Goal: Task Accomplishment & Management: Manage account settings

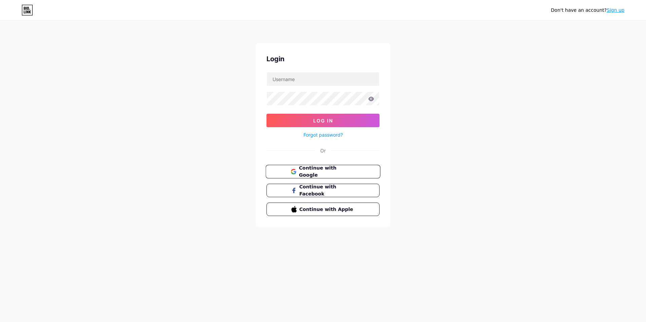
click at [338, 167] on button "Continue with Google" at bounding box center [322, 172] width 115 height 14
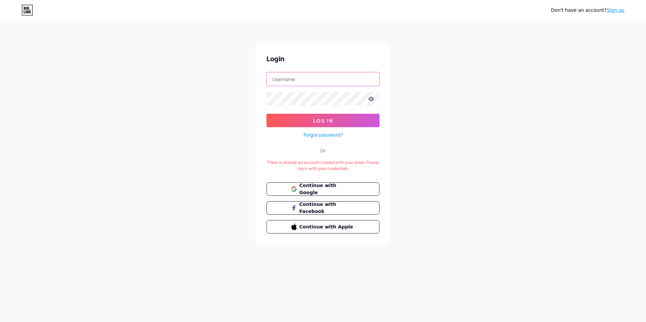
drag, startPoint x: 290, startPoint y: 79, endPoint x: 291, endPoint y: 82, distance: 3.5
click at [290, 79] on input "text" at bounding box center [323, 78] width 112 height 13
type input "[EMAIL_ADDRESS][DOMAIN_NAME]"
click at [266, 114] on button "Log In" at bounding box center [322, 120] width 113 height 13
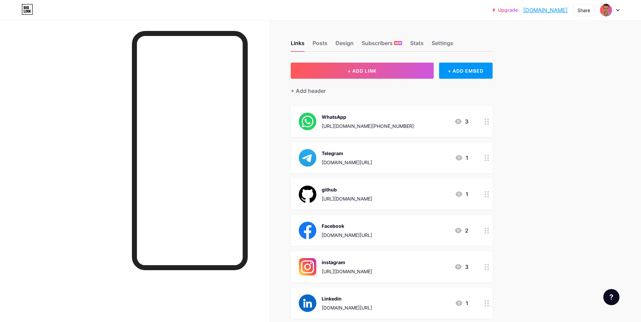
scroll to position [34, 0]
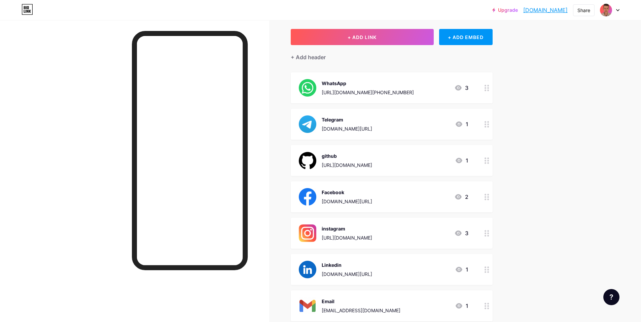
click at [364, 86] on div "WhatsApp" at bounding box center [368, 83] width 92 height 7
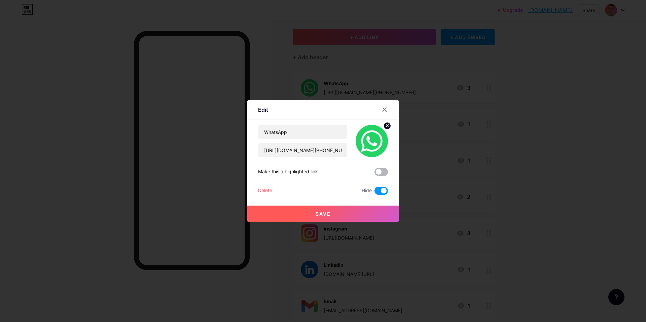
click at [381, 174] on span at bounding box center [380, 172] width 13 height 8
click at [374, 174] on input "checkbox" at bounding box center [374, 174] width 0 height 0
click at [348, 212] on button "Save" at bounding box center [322, 214] width 151 height 16
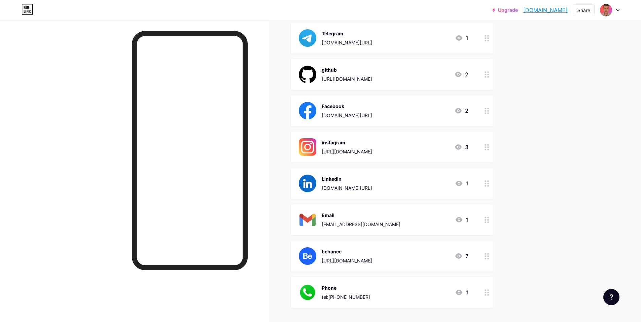
scroll to position [168, 0]
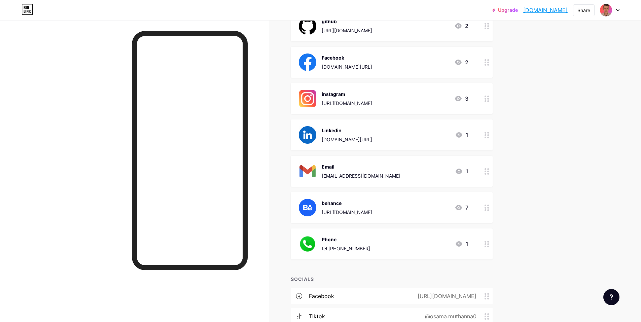
click at [402, 247] on div "Phone tel:[PHONE_NUMBER] 1" at bounding box center [384, 243] width 170 height 17
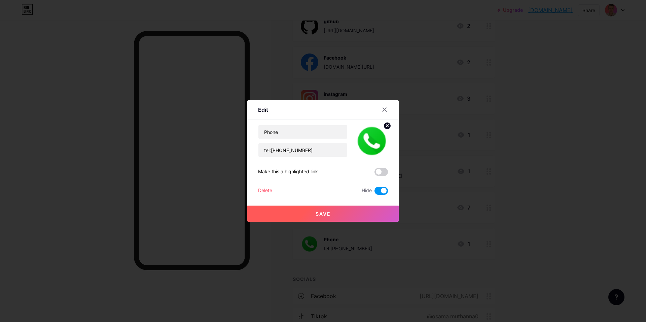
click at [380, 191] on span at bounding box center [380, 191] width 13 height 8
click at [374, 192] on input "checkbox" at bounding box center [374, 192] width 0 height 0
click at [361, 210] on button "Save" at bounding box center [322, 214] width 151 height 16
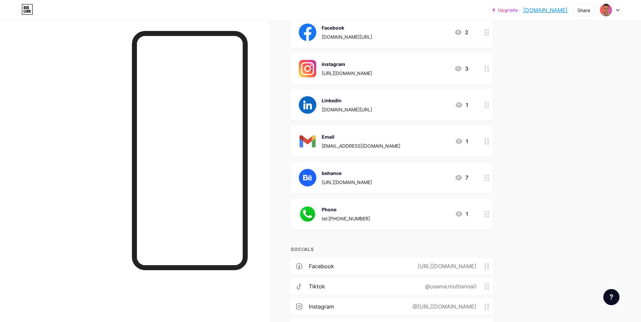
scroll to position [235, 0]
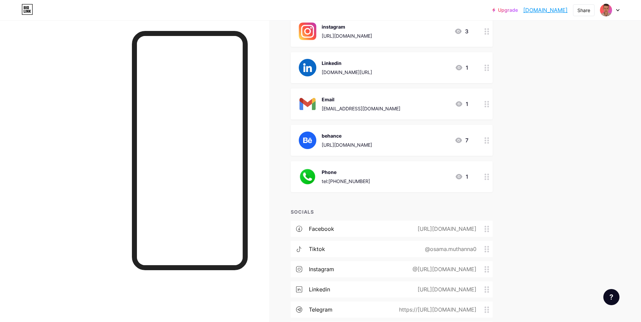
click at [408, 182] on div "Phone tel:[PHONE_NUMBER] 1" at bounding box center [384, 176] width 170 height 17
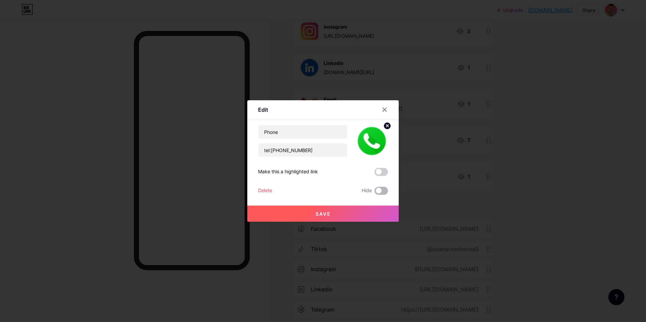
click at [381, 189] on span at bounding box center [380, 191] width 13 height 8
click at [374, 192] on input "checkbox" at bounding box center [374, 192] width 0 height 0
click at [370, 209] on button "Save" at bounding box center [322, 214] width 151 height 16
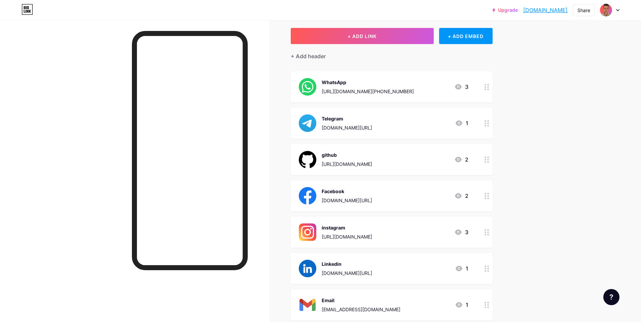
scroll to position [0, 0]
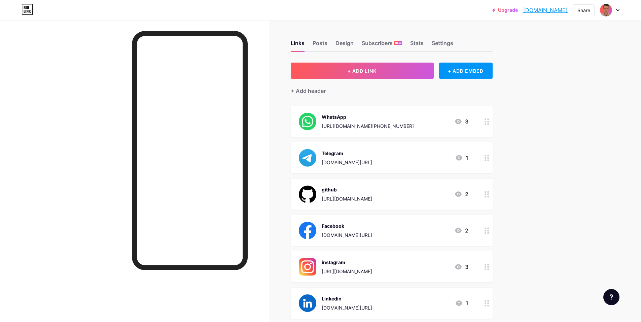
click at [419, 128] on div "WhatsApp [URL][DOMAIN_NAME][PHONE_NUMBER] 3" at bounding box center [384, 121] width 170 height 17
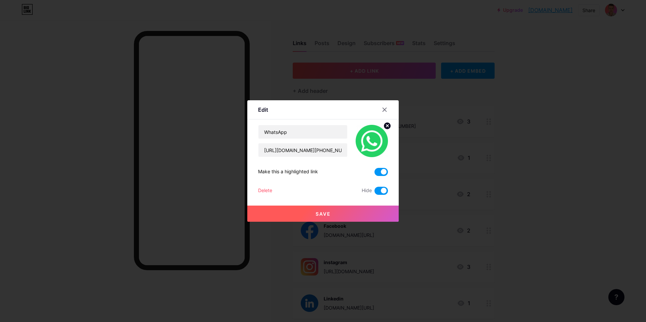
click at [381, 190] on span at bounding box center [380, 191] width 13 height 8
click at [374, 192] on input "checkbox" at bounding box center [374, 192] width 0 height 0
click at [382, 171] on span at bounding box center [380, 172] width 13 height 8
click at [374, 174] on input "checkbox" at bounding box center [374, 174] width 0 height 0
click at [368, 214] on button "Save" at bounding box center [322, 214] width 151 height 16
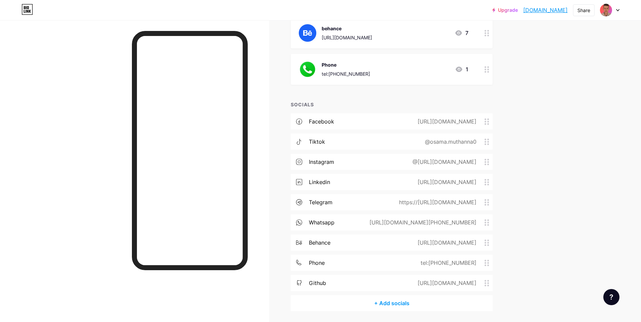
scroll to position [365, 0]
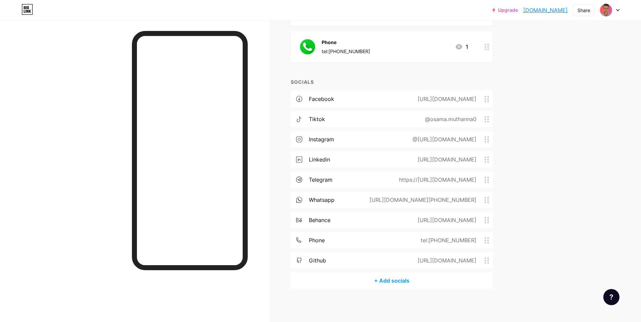
click at [345, 201] on div "whatsapp [URL][DOMAIN_NAME][PHONE_NUMBER]" at bounding box center [392, 200] width 202 height 16
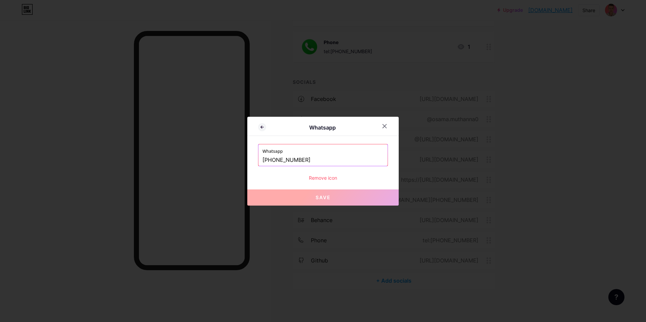
drag, startPoint x: 273, startPoint y: 160, endPoint x: 274, endPoint y: 166, distance: 5.4
click at [273, 161] on input "[PHONE_NUMBER]" at bounding box center [322, 159] width 121 height 11
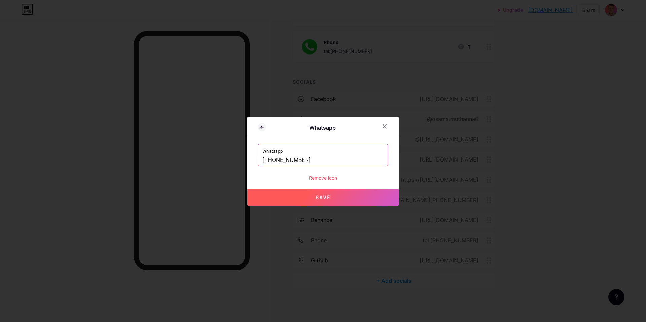
click at [308, 199] on button "Save" at bounding box center [322, 197] width 151 height 16
type input "[URL][DOMAIN_NAME][PHONE_NUMBER]"
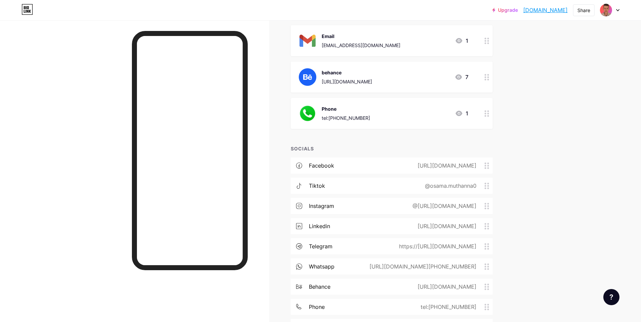
scroll to position [298, 0]
click at [398, 115] on div "Phone tel:[PHONE_NUMBER] 1" at bounding box center [384, 113] width 170 height 17
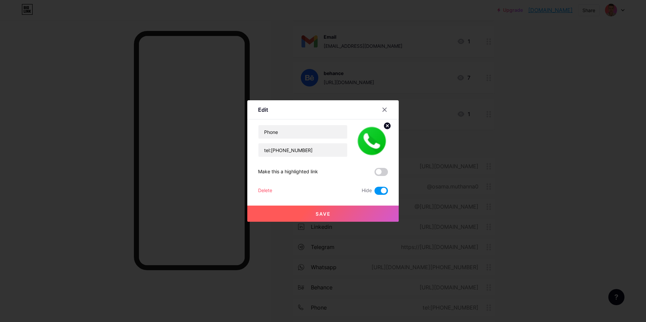
click at [537, 142] on div at bounding box center [323, 161] width 646 height 322
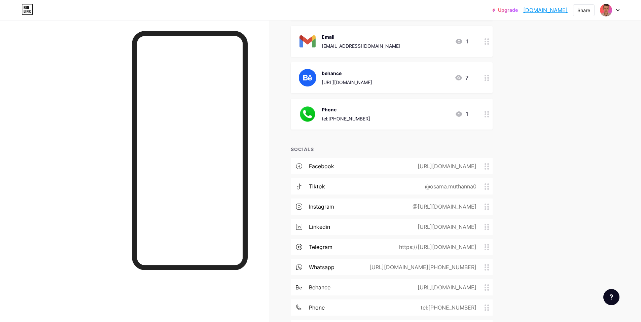
click at [269, 61] on div at bounding box center [134, 181] width 269 height 322
click at [546, 11] on link "[DOMAIN_NAME]" at bounding box center [545, 10] width 44 height 8
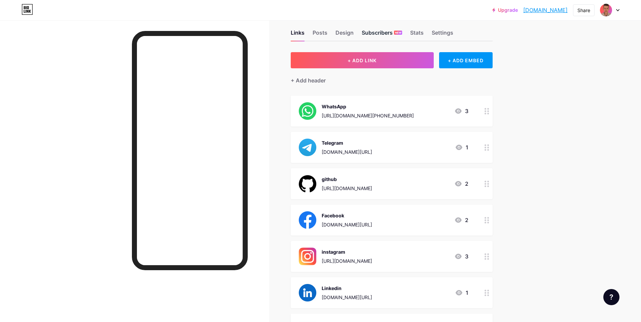
scroll to position [0, 0]
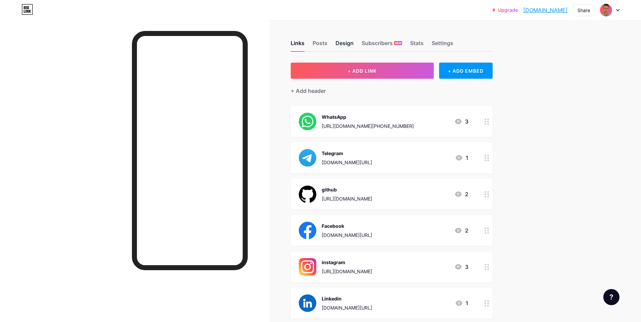
click at [346, 42] on div "Design" at bounding box center [344, 45] width 18 height 12
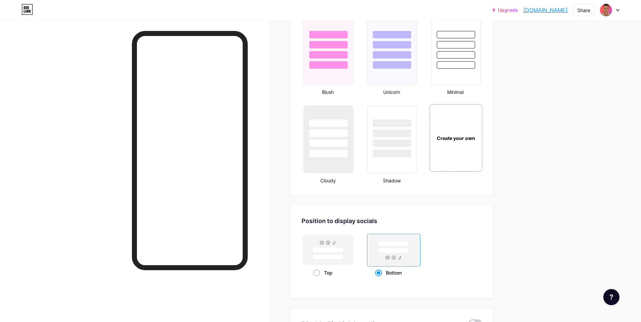
scroll to position [821, 0]
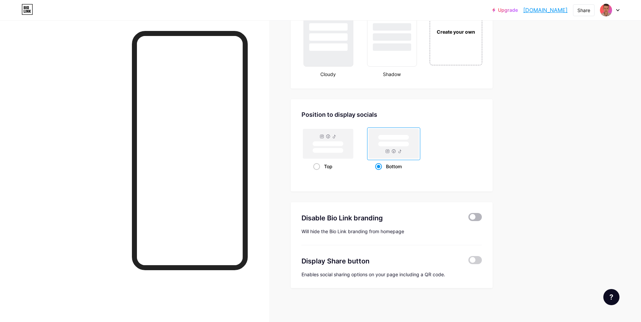
click at [479, 218] on span at bounding box center [474, 217] width 13 height 8
click at [468, 219] on input "checkbox" at bounding box center [468, 219] width 0 height 0
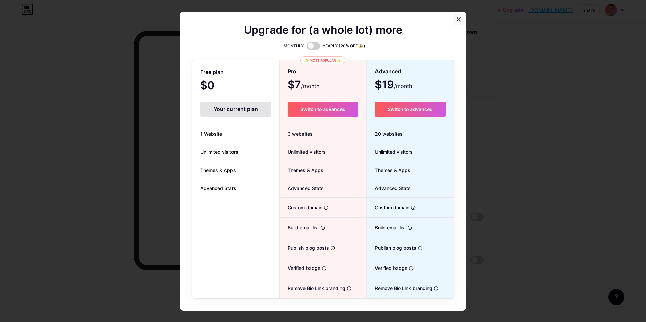
click at [452, 19] on div at bounding box center [458, 19] width 12 height 12
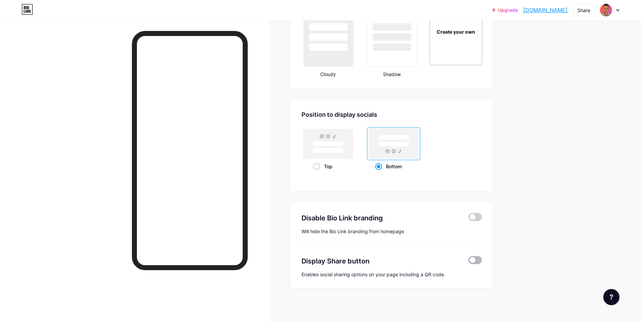
click at [482, 259] on span at bounding box center [474, 260] width 13 height 8
click at [468, 262] on input "checkbox" at bounding box center [468, 262] width 0 height 0
click at [482, 259] on span at bounding box center [474, 260] width 13 height 8
click at [468, 262] on input "checkbox" at bounding box center [468, 262] width 0 height 0
click at [482, 259] on span at bounding box center [474, 260] width 13 height 8
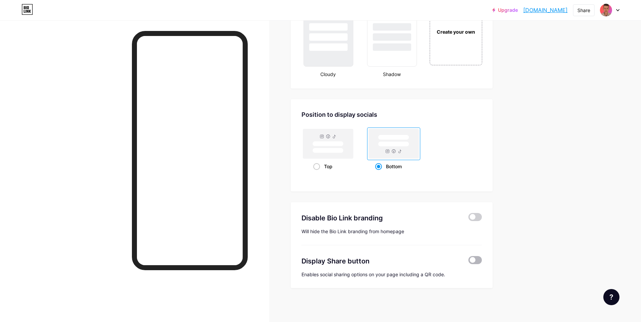
click at [468, 262] on input "checkbox" at bounding box center [468, 262] width 0 height 0
click at [484, 264] on div "Disable Bio Link branding Will hide the Bio Link branding from homepage Display…" at bounding box center [392, 245] width 202 height 86
drag, startPoint x: 478, startPoint y: 261, endPoint x: 475, endPoint y: 257, distance: 4.3
click at [476, 258] on span at bounding box center [474, 260] width 13 height 8
click at [468, 262] on input "checkbox" at bounding box center [468, 262] width 0 height 0
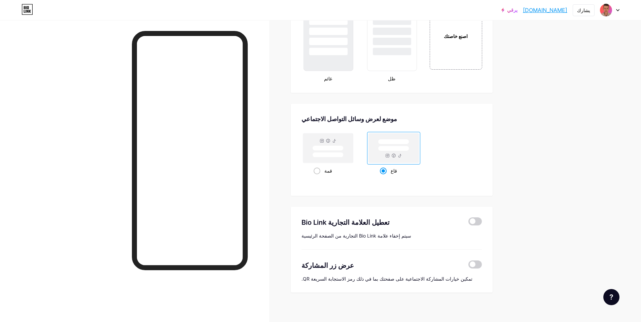
scroll to position [754, 0]
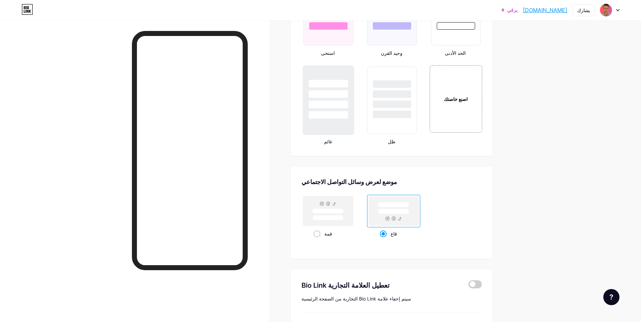
click at [325, 131] on div at bounding box center [328, 100] width 51 height 69
click at [403, 127] on div at bounding box center [391, 100] width 51 height 69
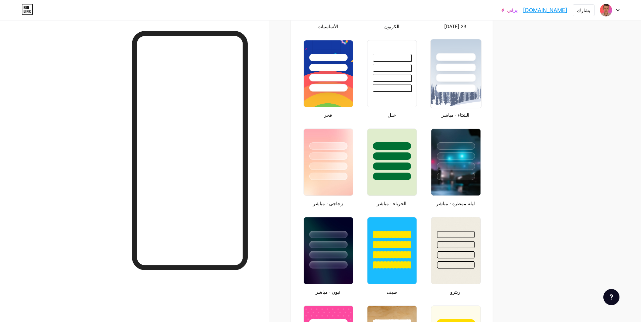
scroll to position [249, 0]
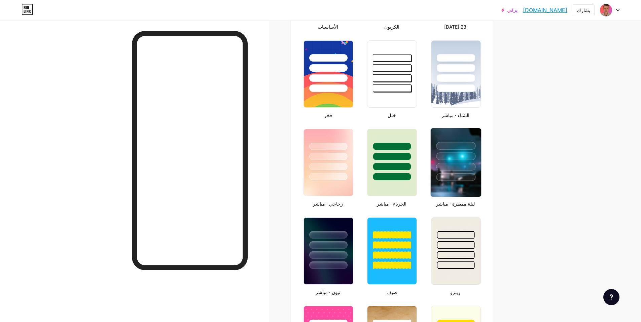
click at [469, 154] on div at bounding box center [455, 156] width 39 height 8
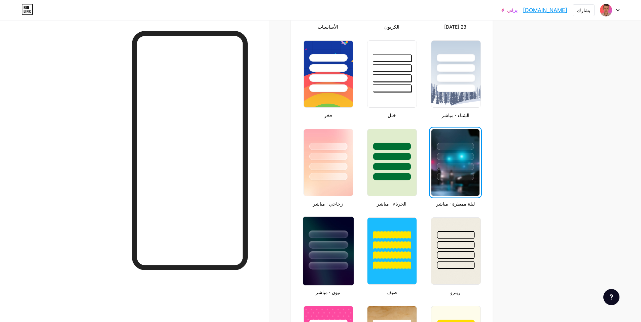
click at [320, 258] on div at bounding box center [327, 255] width 39 height 8
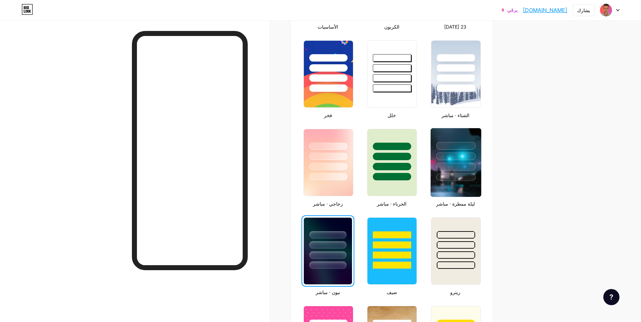
click at [468, 151] on div at bounding box center [456, 154] width 50 height 53
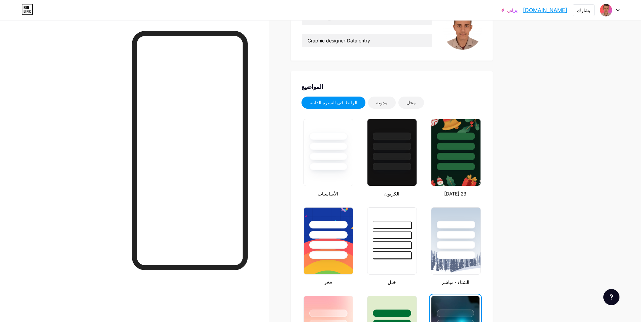
scroll to position [81, 0]
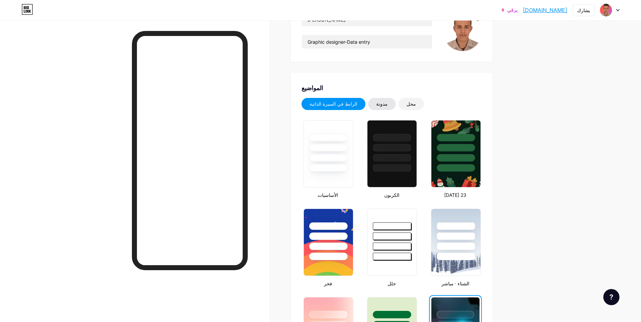
click at [376, 105] on font "مدونة" at bounding box center [381, 104] width 11 height 6
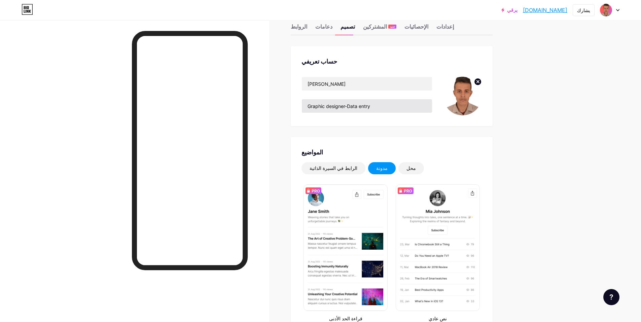
scroll to position [15, 0]
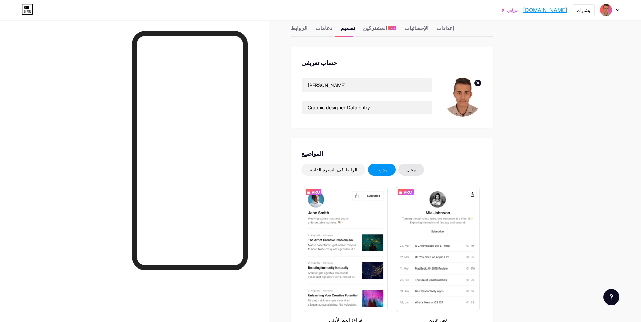
click at [398, 173] on div "محل" at bounding box center [411, 169] width 26 height 12
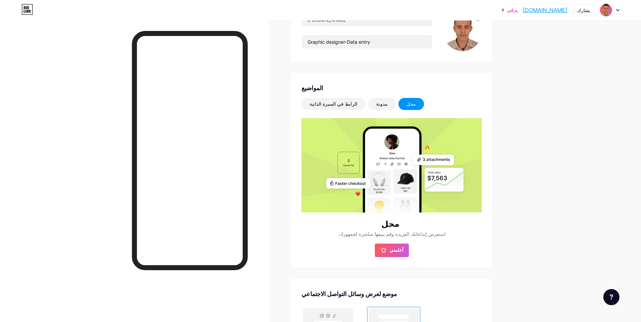
scroll to position [0, 0]
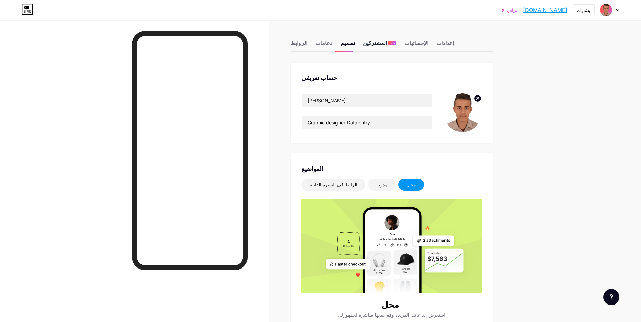
click at [364, 45] on font "المشتركين" at bounding box center [375, 43] width 24 height 7
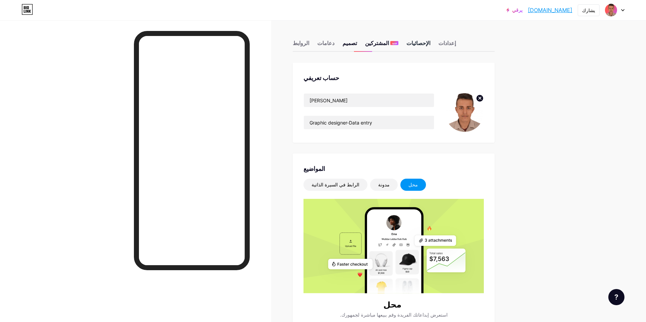
click at [406, 47] on div "الإحصائيات" at bounding box center [418, 45] width 24 height 12
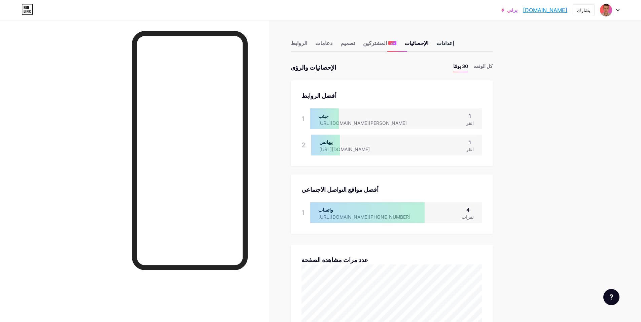
click at [436, 46] on div "إعدادات" at bounding box center [444, 45] width 17 height 12
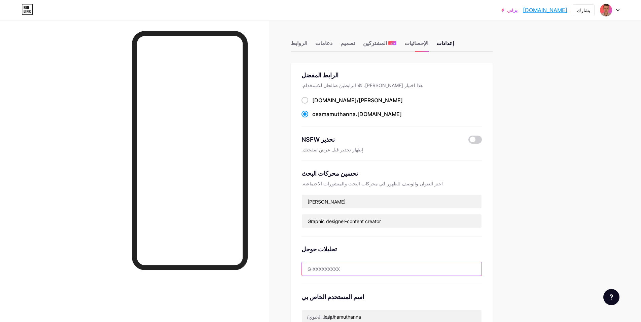
click at [355, 267] on input "text" at bounding box center [392, 268] width 180 height 13
